Goal: Contribute content

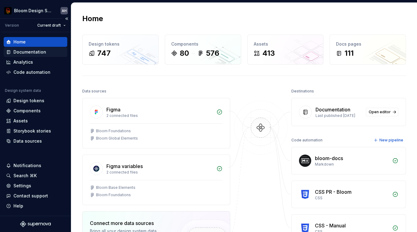
click at [44, 53] on div "Documentation" at bounding box center [29, 52] width 33 height 6
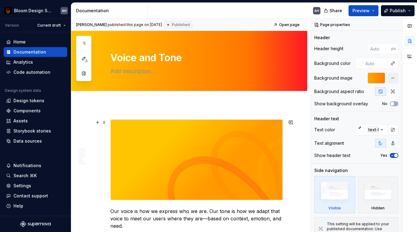
scroll to position [30, 0]
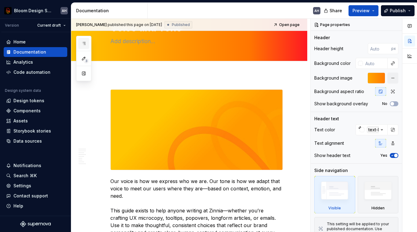
click at [82, 43] on icon "button" at bounding box center [83, 43] width 5 height 5
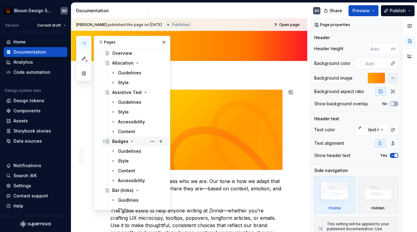
scroll to position [249, 0]
click at [124, 171] on div "Content" at bounding box center [126, 170] width 17 height 6
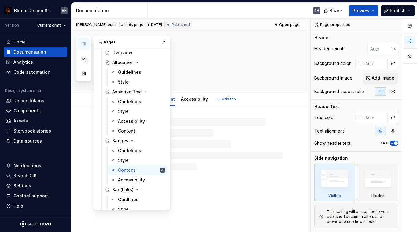
click at [236, 65] on textarea "Badges" at bounding box center [195, 57] width 172 height 15
click at [165, 43] on button "button" at bounding box center [164, 42] width 9 height 9
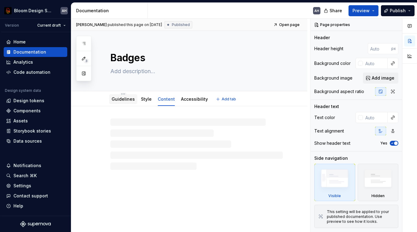
click at [123, 100] on link "Guidelines" at bounding box center [123, 98] width 23 height 5
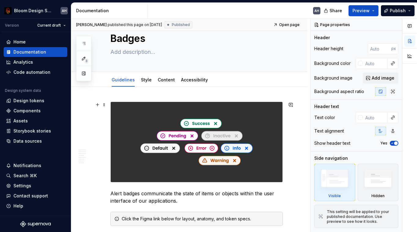
scroll to position [24, 0]
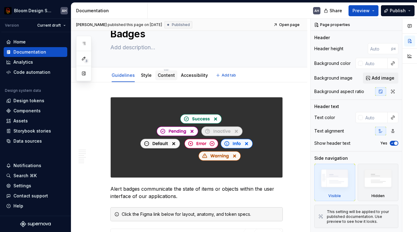
click at [165, 74] on link "Content" at bounding box center [166, 74] width 17 height 5
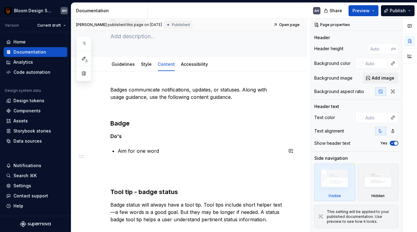
scroll to position [25, 0]
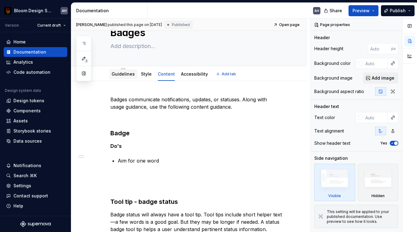
click at [126, 73] on link "Guidelines" at bounding box center [123, 73] width 23 height 5
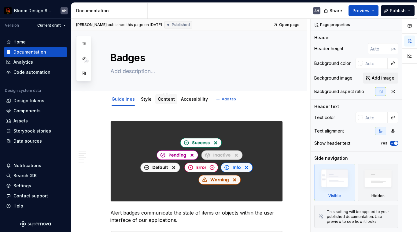
click at [167, 101] on link "Content" at bounding box center [166, 98] width 17 height 5
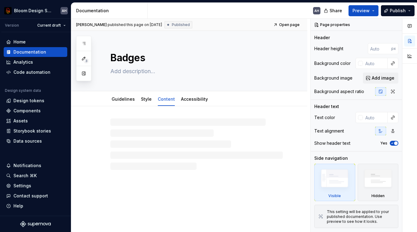
type textarea "*"
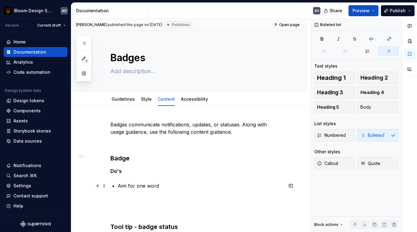
click at [163, 183] on p "Aim for one word" at bounding box center [200, 185] width 165 height 7
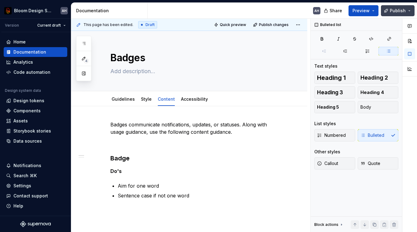
click at [396, 13] on span "Publish" at bounding box center [398, 11] width 16 height 6
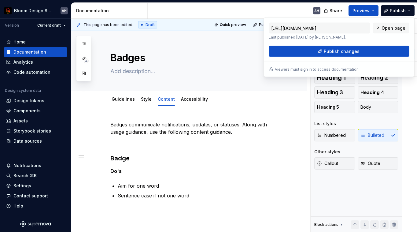
click at [340, 57] on div "[URL][DOMAIN_NAME] Last published [DATE] by [PERSON_NAME]. Open page Publish ch…" at bounding box center [339, 47] width 151 height 60
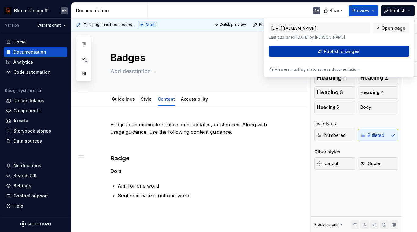
click at [339, 53] on span "Publish changes" at bounding box center [342, 51] width 36 height 6
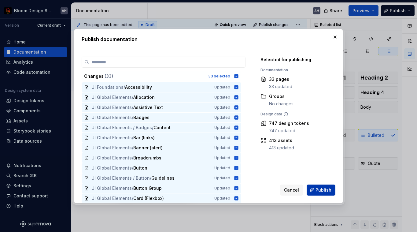
click at [315, 194] on button "Publish" at bounding box center [321, 189] width 29 height 11
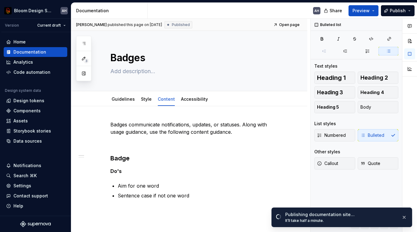
type textarea "*"
